Goal: Contribute content: Add original content to the website for others to see

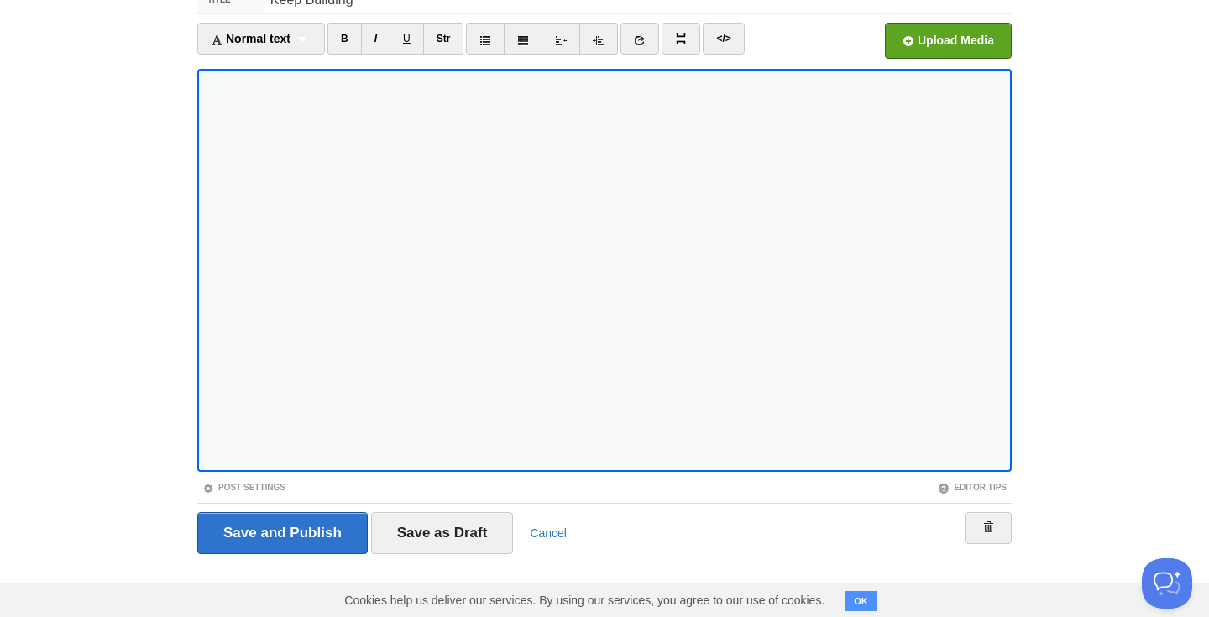
scroll to position [92, 0]
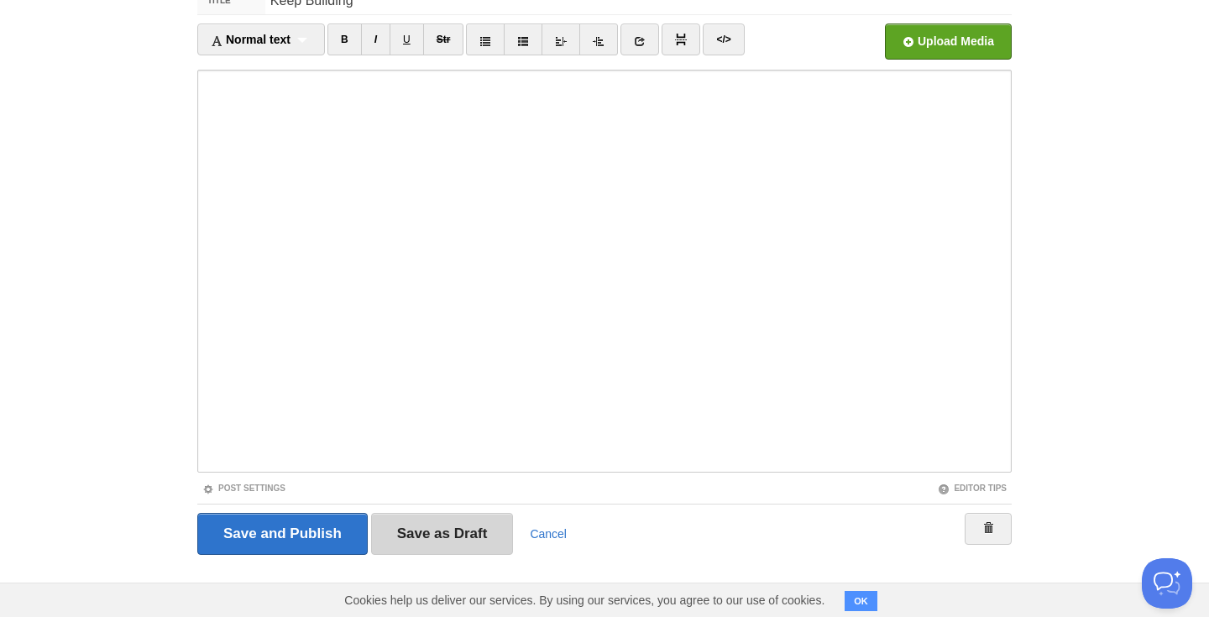
click at [466, 535] on input "Save as Draft" at bounding box center [442, 534] width 143 height 42
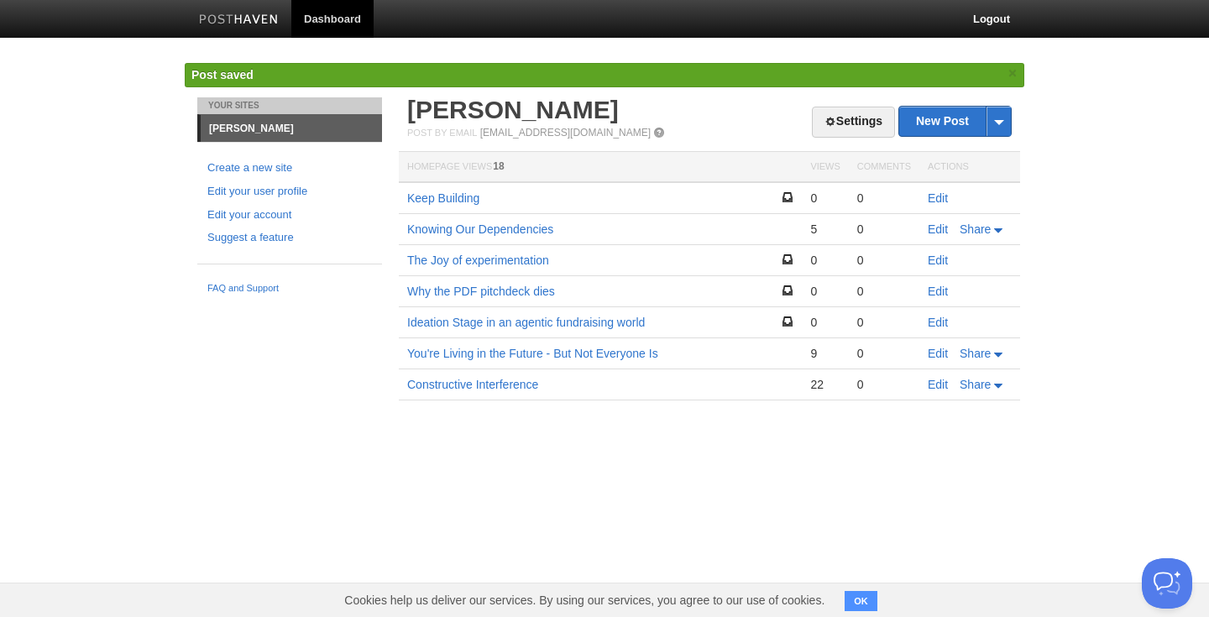
click at [456, 191] on td "Keep Building" at bounding box center [600, 198] width 403 height 32
click at [454, 197] on link "Keep Building" at bounding box center [443, 197] width 72 height 13
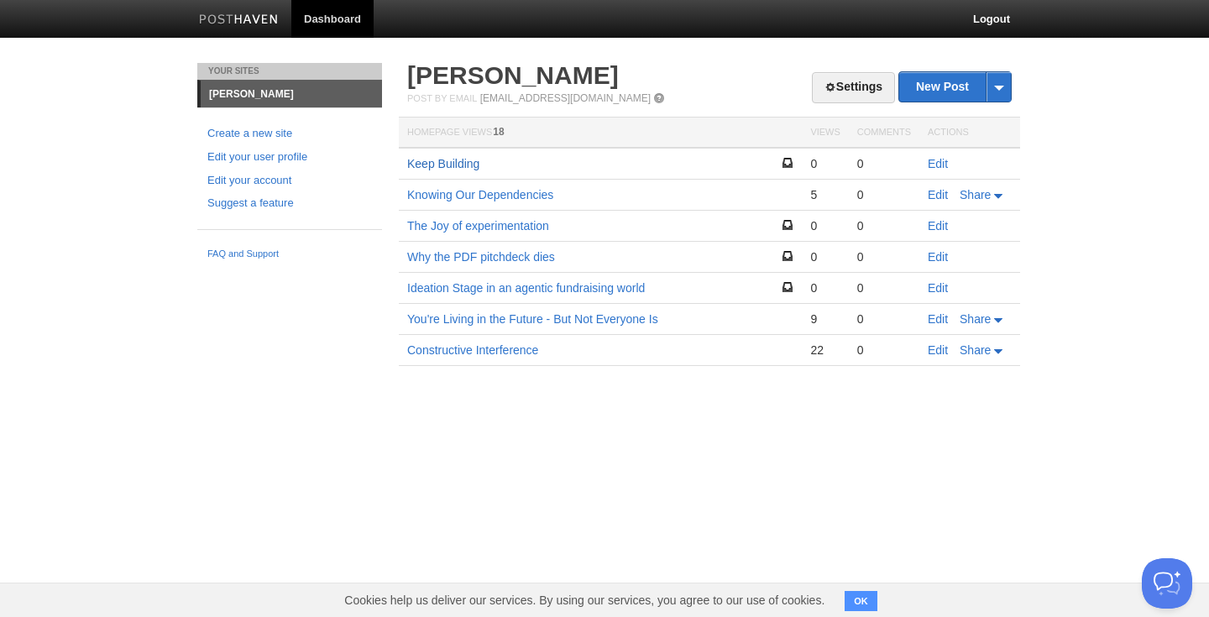
click at [460, 164] on link "Keep Building" at bounding box center [443, 163] width 72 height 13
click at [932, 163] on link "Edit" at bounding box center [937, 163] width 20 height 13
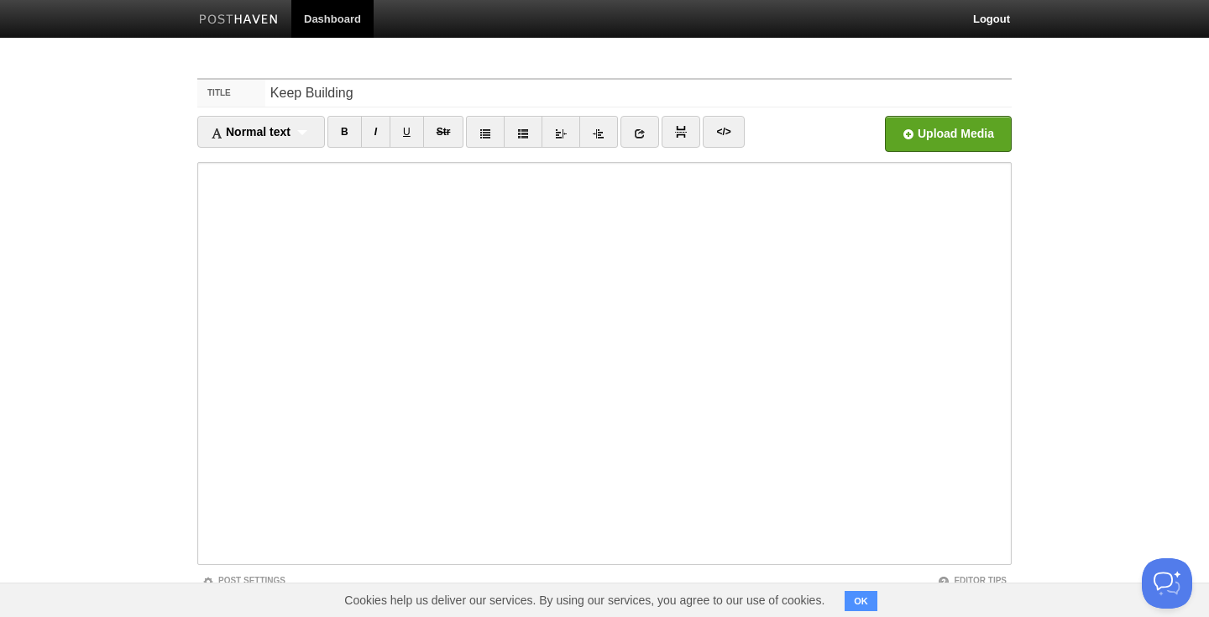
click at [864, 603] on button "OK" at bounding box center [860, 601] width 33 height 20
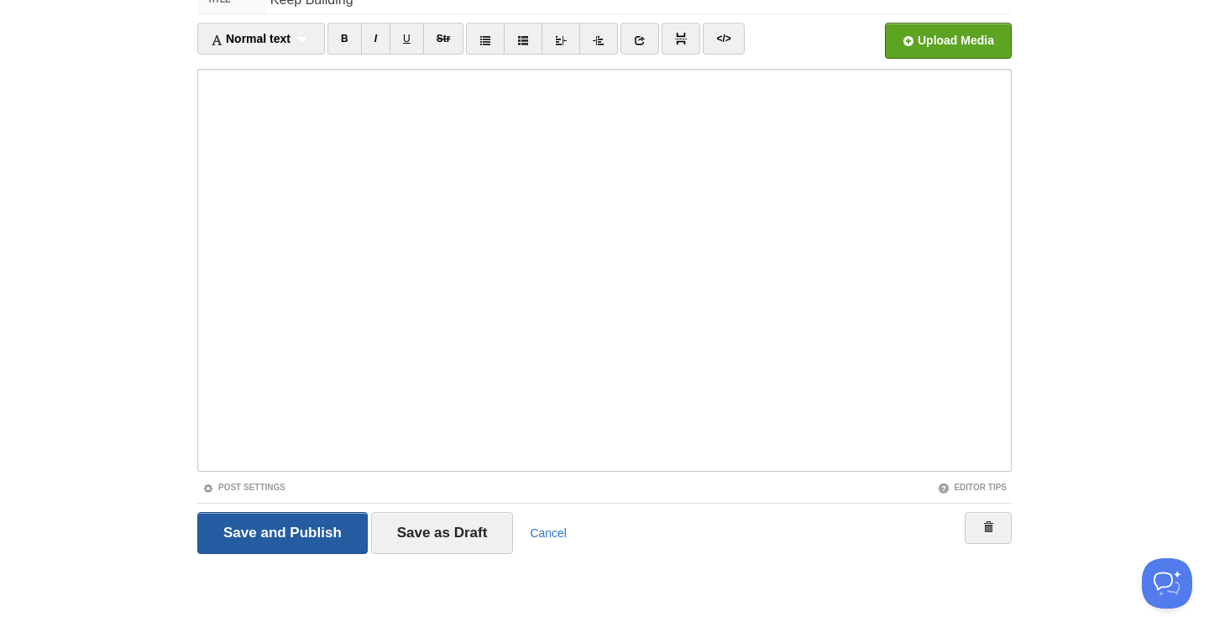
scroll to position [92, 0]
click at [301, 541] on input "Save and Publish" at bounding box center [282, 534] width 170 height 42
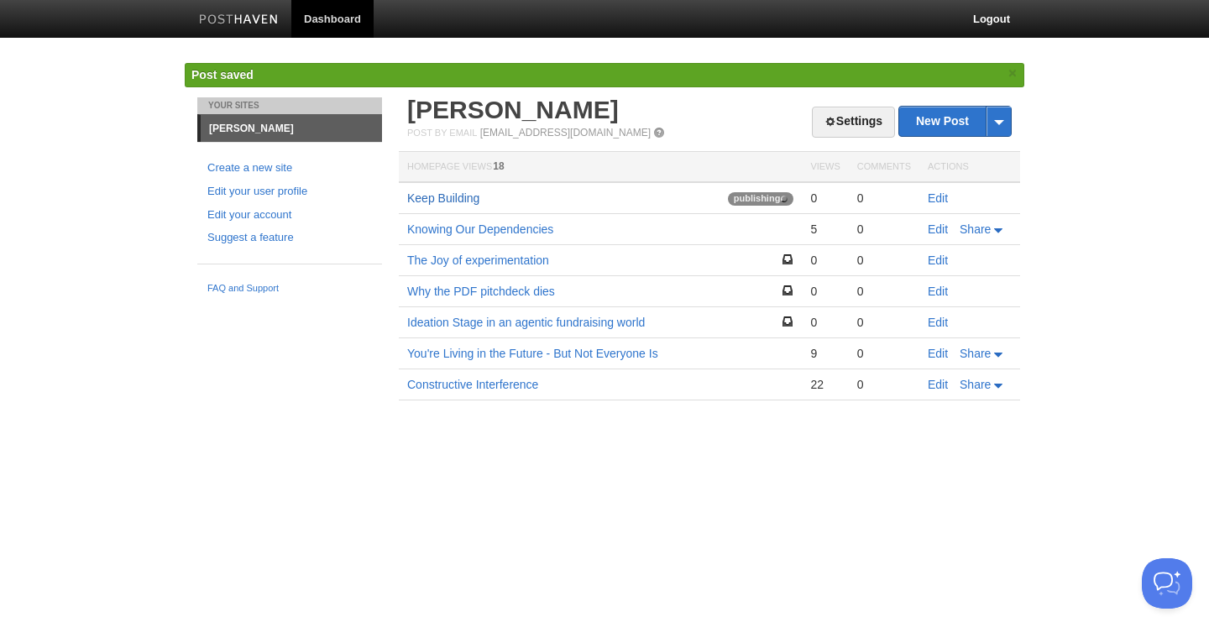
click at [442, 201] on link "Keep Building" at bounding box center [443, 197] width 72 height 13
click at [459, 198] on link "Keep Building" at bounding box center [443, 197] width 72 height 13
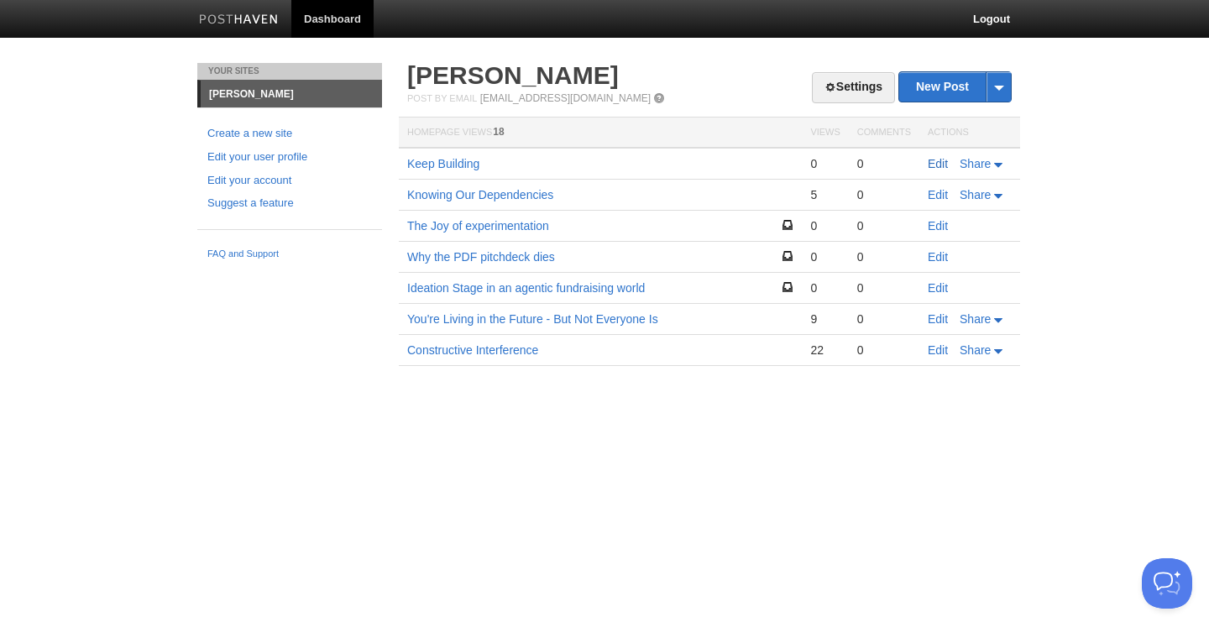
click at [927, 164] on link "Edit" at bounding box center [937, 163] width 20 height 13
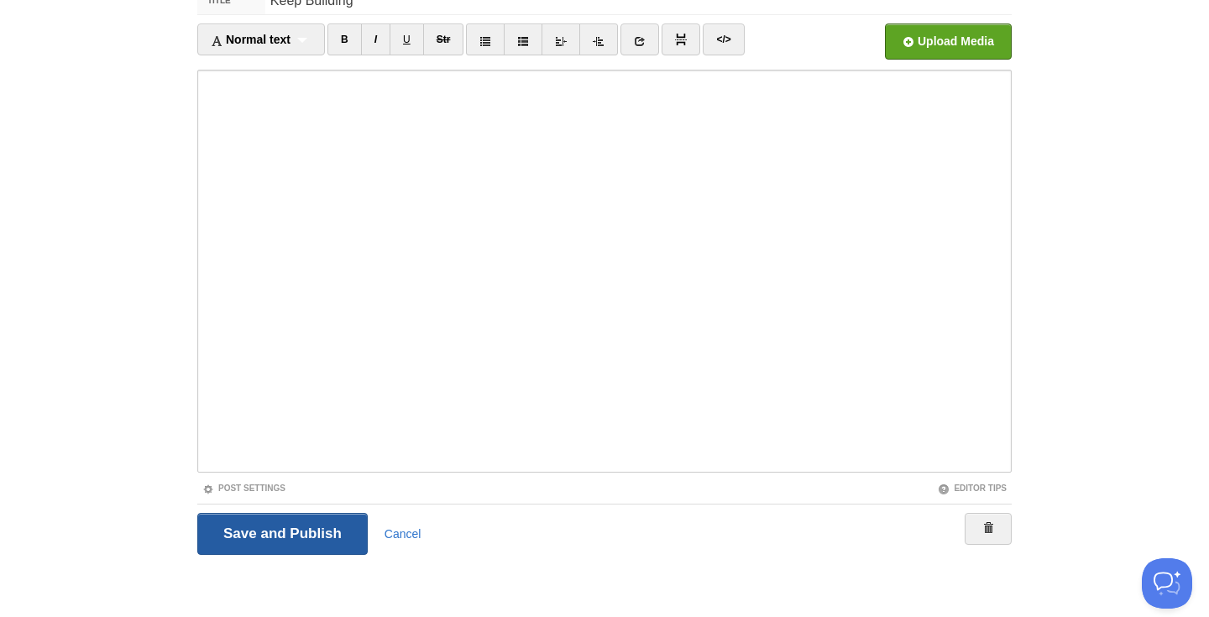
click at [311, 535] on input "Save and Publish" at bounding box center [282, 534] width 170 height 42
